Goal: Information Seeking & Learning: Learn about a topic

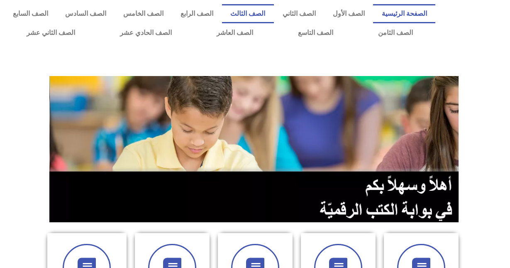
click at [269, 10] on link "الصف الثالث" at bounding box center [248, 13] width 52 height 19
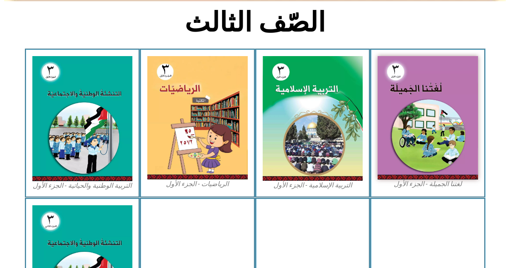
scroll to position [208, 0]
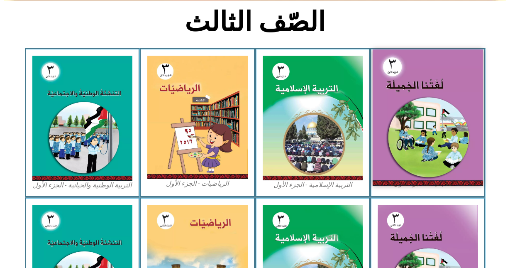
click at [408, 134] on img at bounding box center [428, 117] width 110 height 136
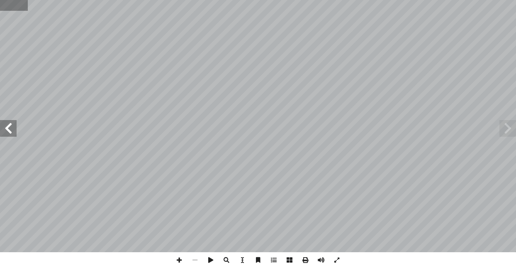
click at [23, 7] on input "text" at bounding box center [14, 5] width 28 height 11
type input "**"
click at [16, 131] on span at bounding box center [8, 128] width 17 height 17
click at [16, 132] on span at bounding box center [8, 128] width 17 height 17
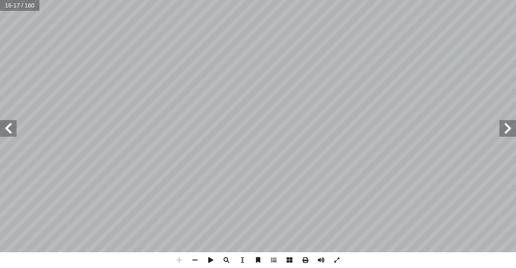
click at [515, 128] on span at bounding box center [508, 128] width 17 height 17
